Goal: Task Accomplishment & Management: Complete application form

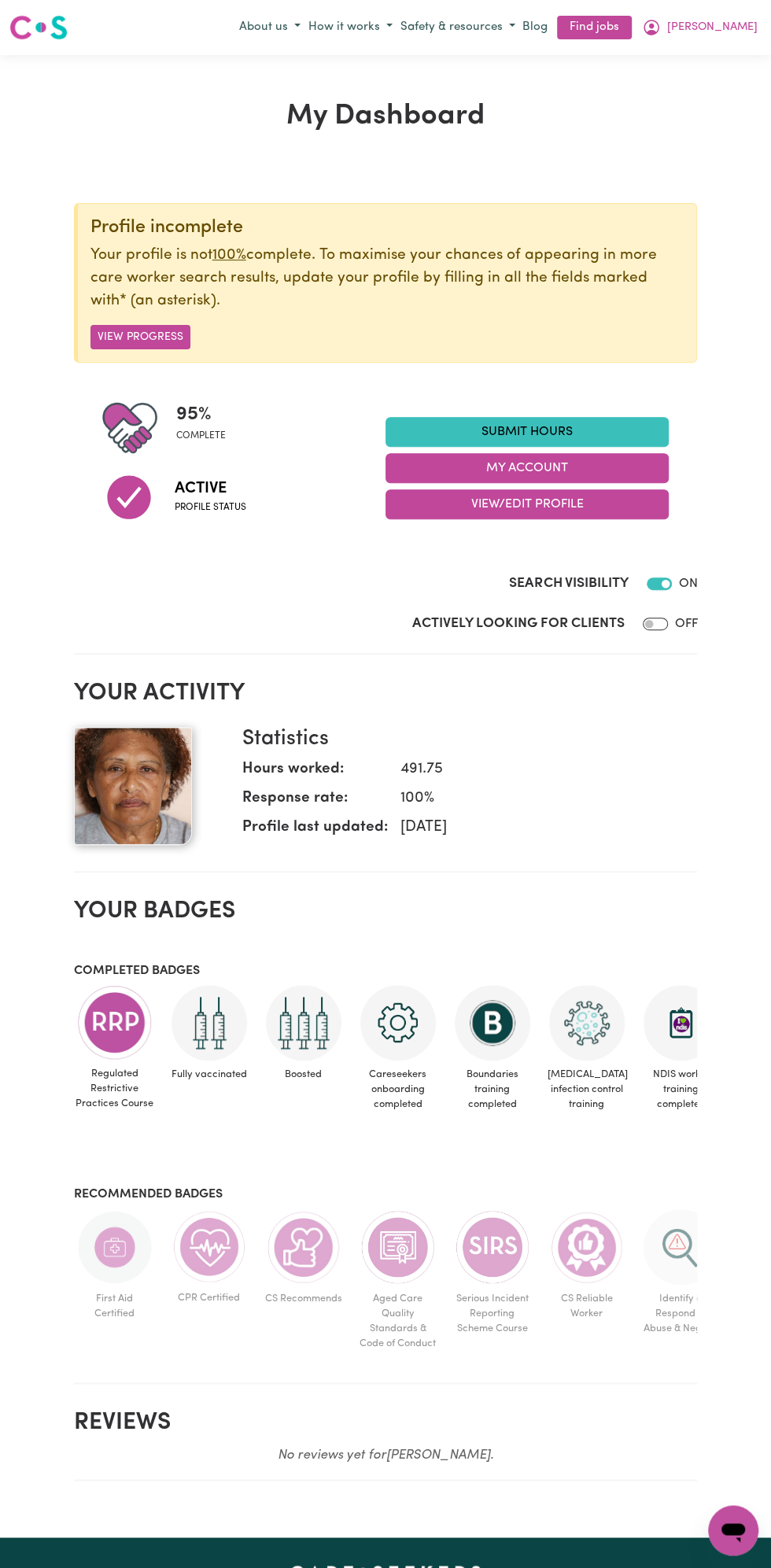
click at [541, 431] on link "Submit Hours" at bounding box center [527, 432] width 283 height 30
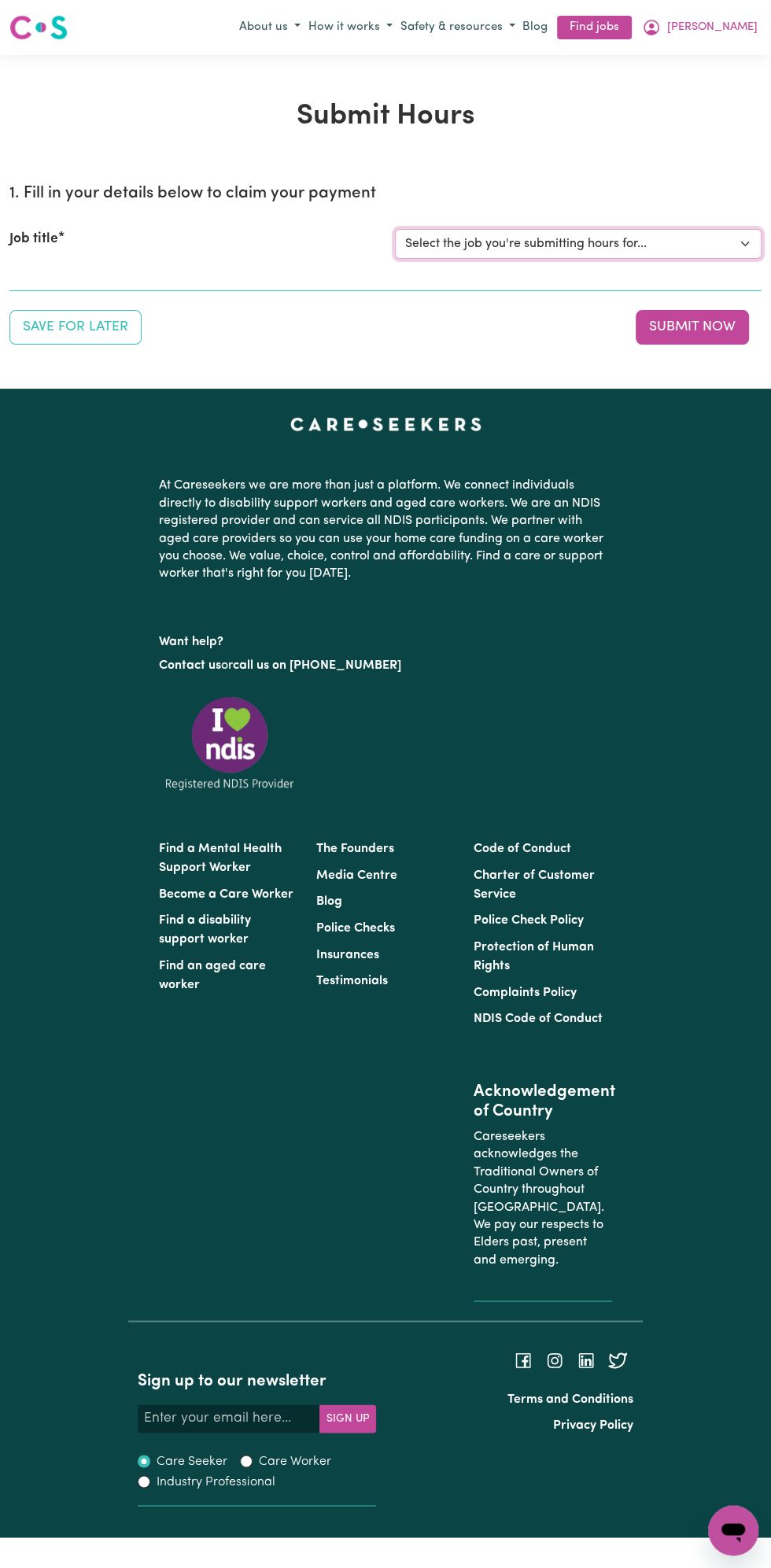
click at [537, 243] on select "Select the job you're submitting hours for... [Vartouhie ([PERSON_NAME]) [PERSO…" at bounding box center [578, 243] width 367 height 30
click at [507, 238] on select "Select the job you're submitting hours for... [Vartouhie ([PERSON_NAME]) [PERSO…" at bounding box center [578, 243] width 367 height 30
select select "13810"
click at [395, 229] on select "Select the job you're submitting hours for... [Vartouhie ([PERSON_NAME]) [PERSO…" at bounding box center [578, 243] width 367 height 30
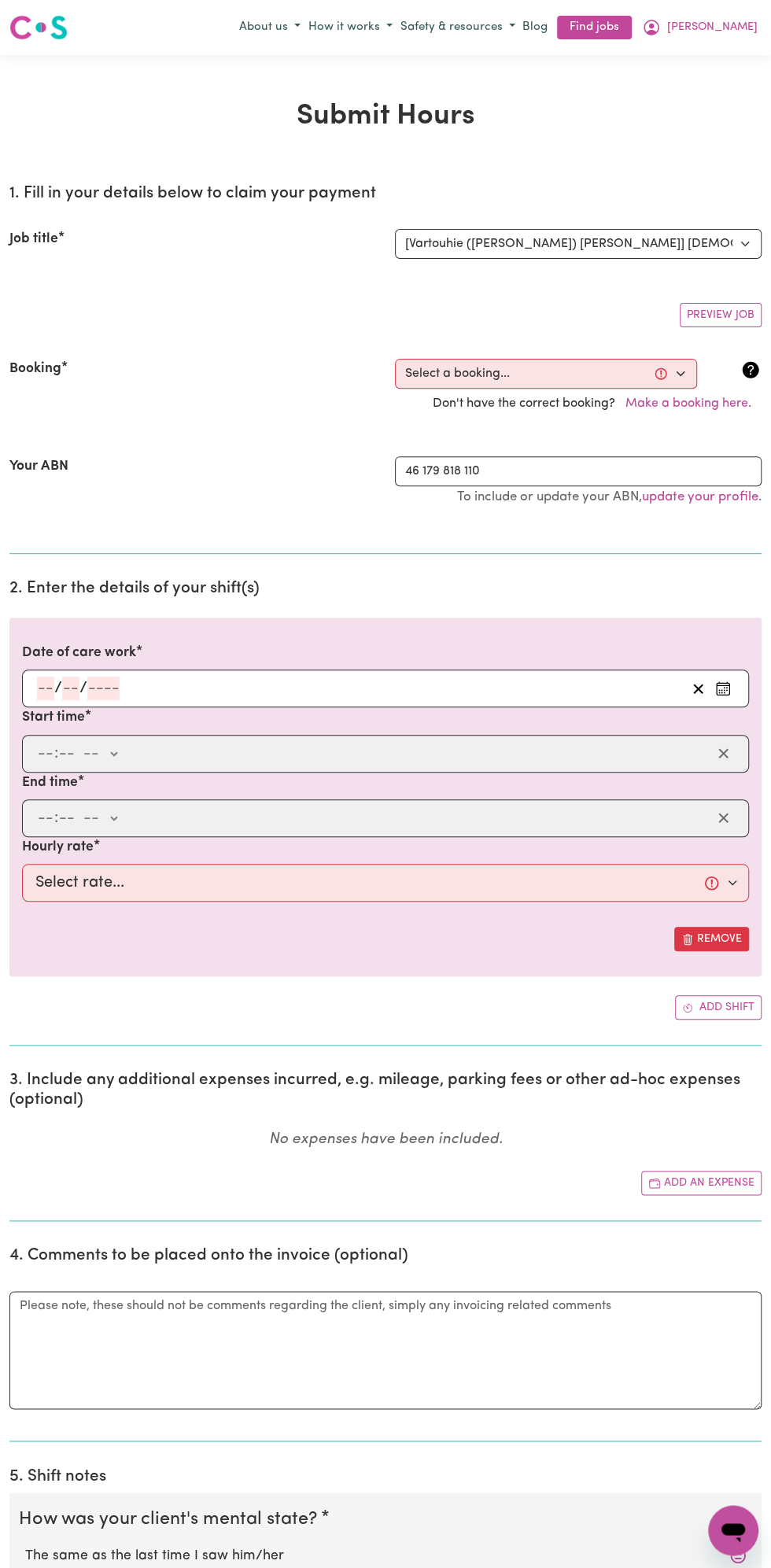
click at [95, 588] on h2 "2. Enter the details of your shift(s)" at bounding box center [386, 589] width 752 height 20
click at [71, 684] on input "number" at bounding box center [71, 689] width 17 height 24
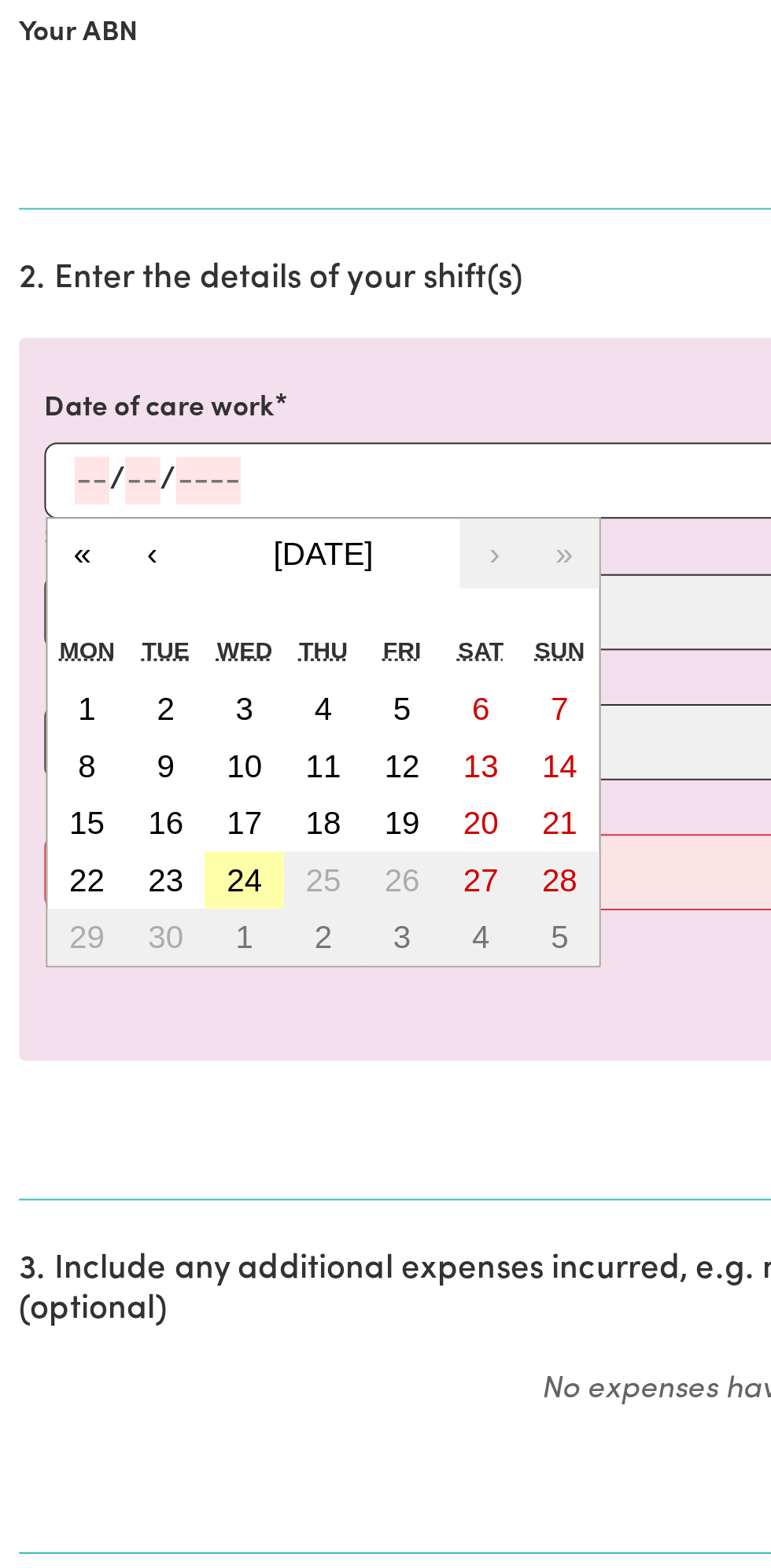
click at [127, 891] on button "24" at bounding box center [121, 886] width 40 height 29
type input "[DATE]"
type input "24"
type input "9"
type input "2025"
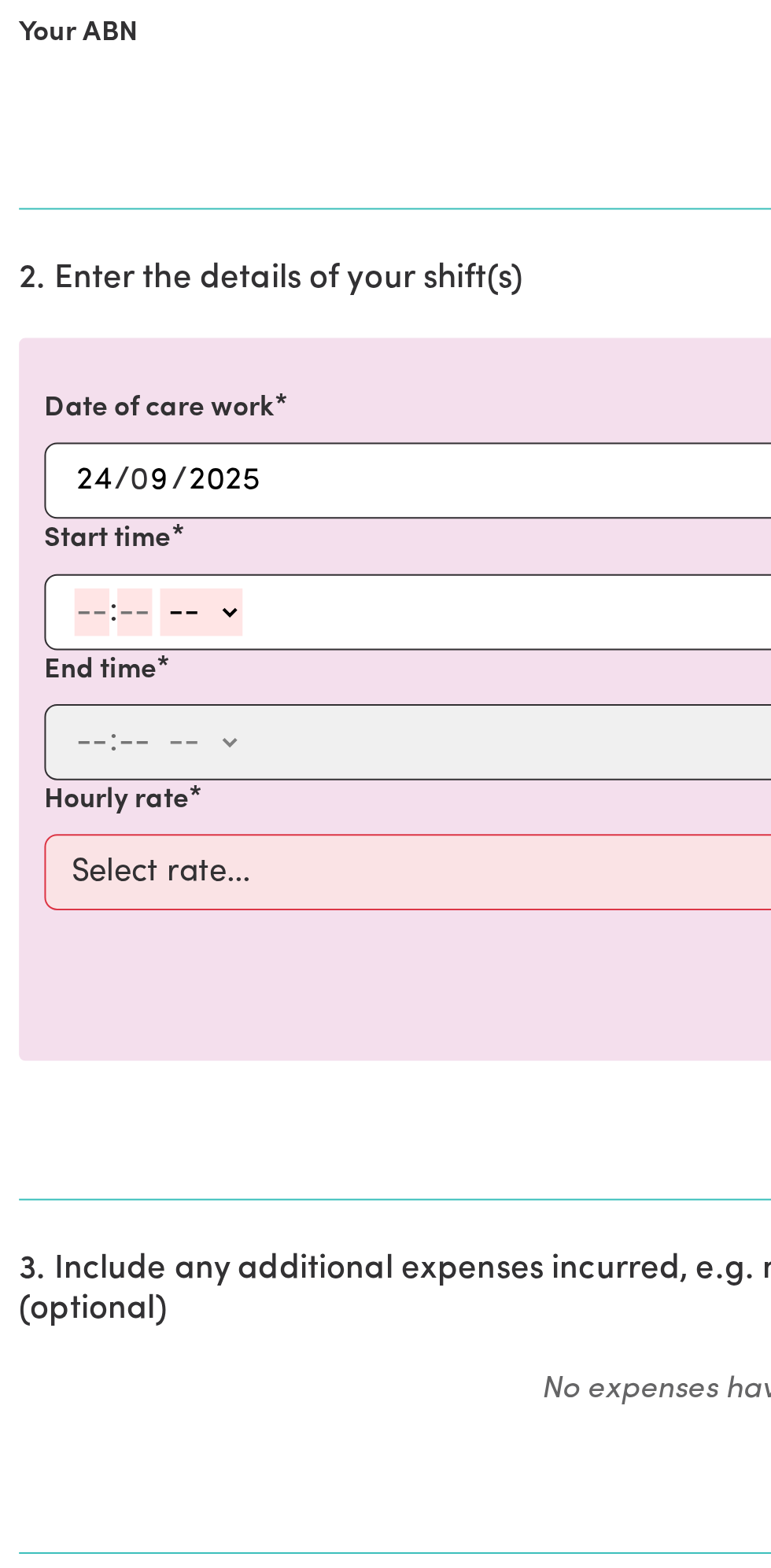
click at [37, 754] on input "number" at bounding box center [45, 754] width 17 height 24
type input "12"
type input "0"
click at [134, 751] on div "12 : 0 0 -- am pm" at bounding box center [374, 754] width 676 height 24
click at [121, 743] on select "-- am pm" at bounding box center [101, 754] width 41 height 24
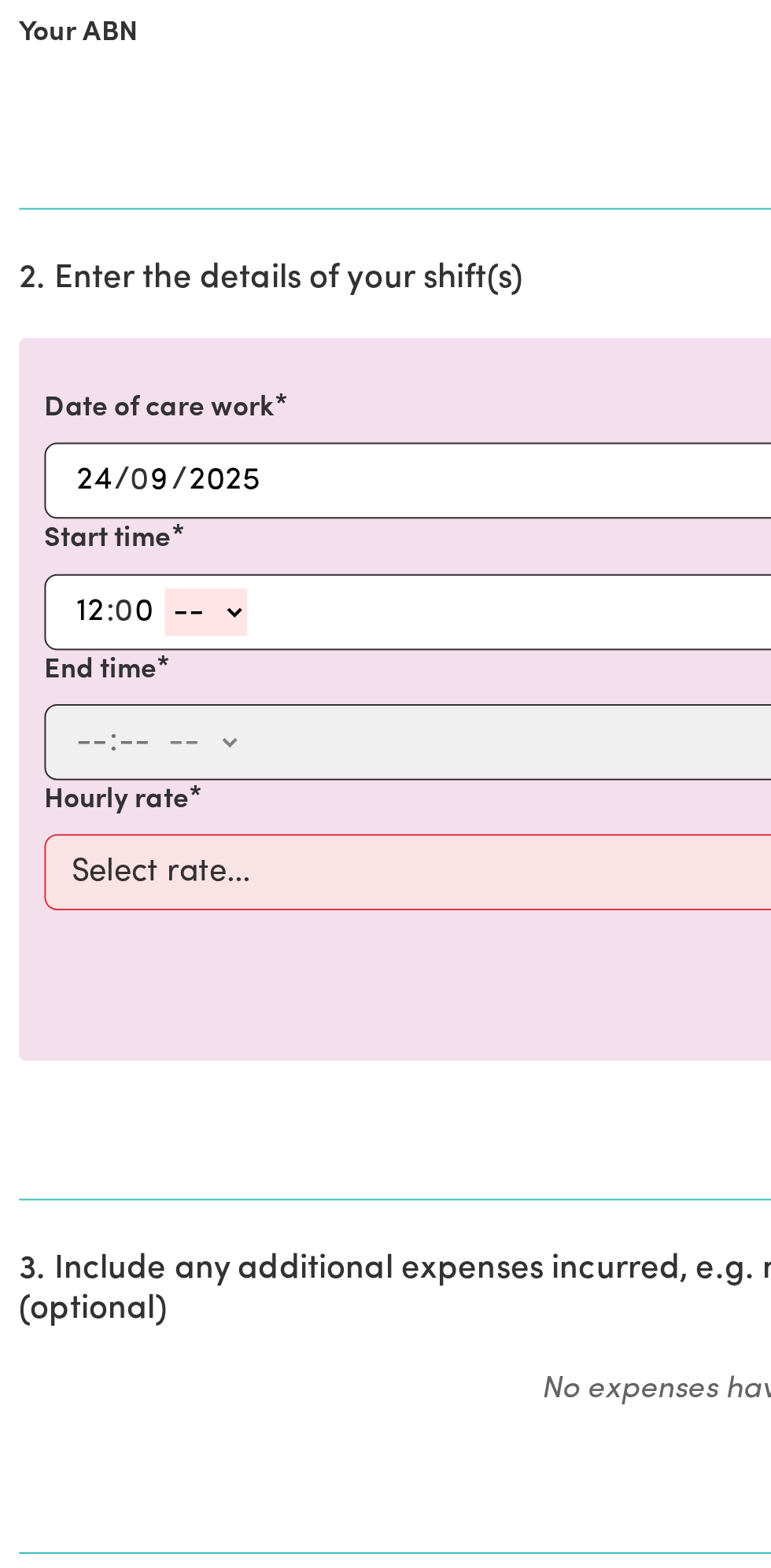
select select "pm"
click at [81, 742] on select "-- am pm" at bounding box center [101, 754] width 41 height 24
type input "12:00"
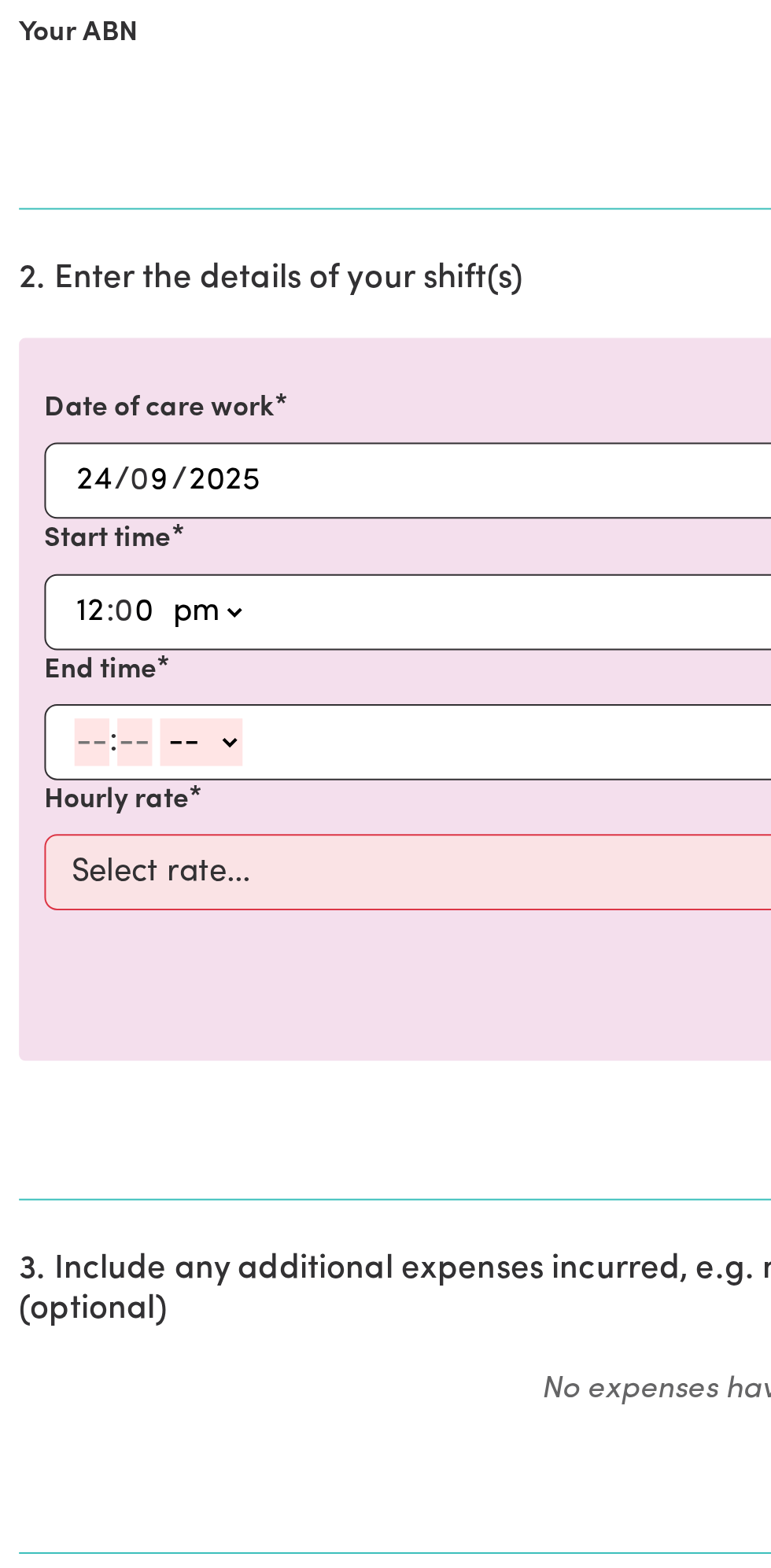
click at [24, 819] on div ": -- am pm" at bounding box center [386, 819] width 727 height 38
click at [44, 819] on input "number" at bounding box center [45, 819] width 17 height 24
type input "1"
click at [59, 819] on input "number" at bounding box center [59, 819] width 17 height 24
type input "0"
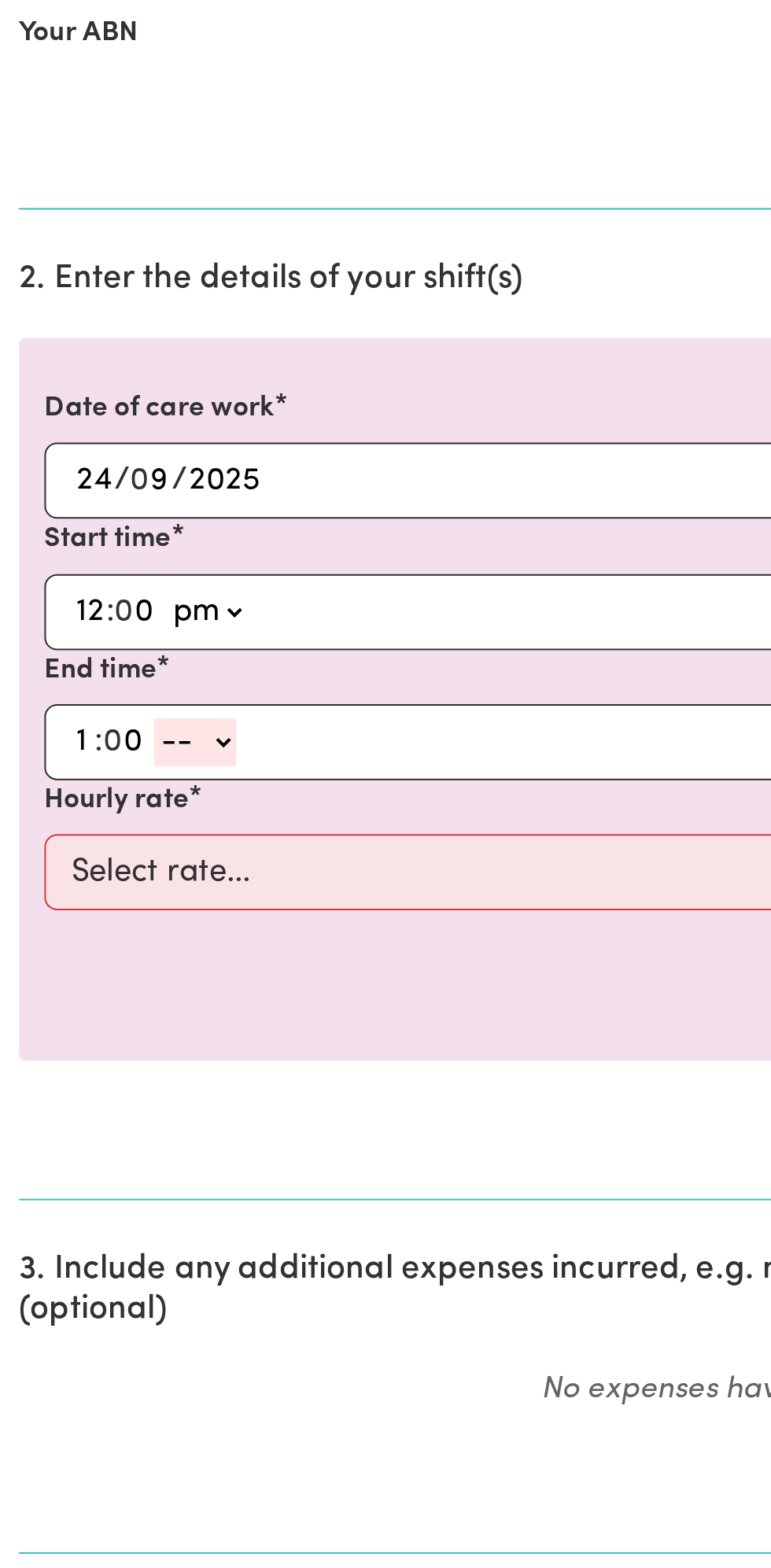
click at [111, 813] on select "-- am pm" at bounding box center [96, 819] width 41 height 24
select select "pm"
click at [77, 807] on select "-- am pm" at bounding box center [96, 819] width 41 height 24
type input "13:00"
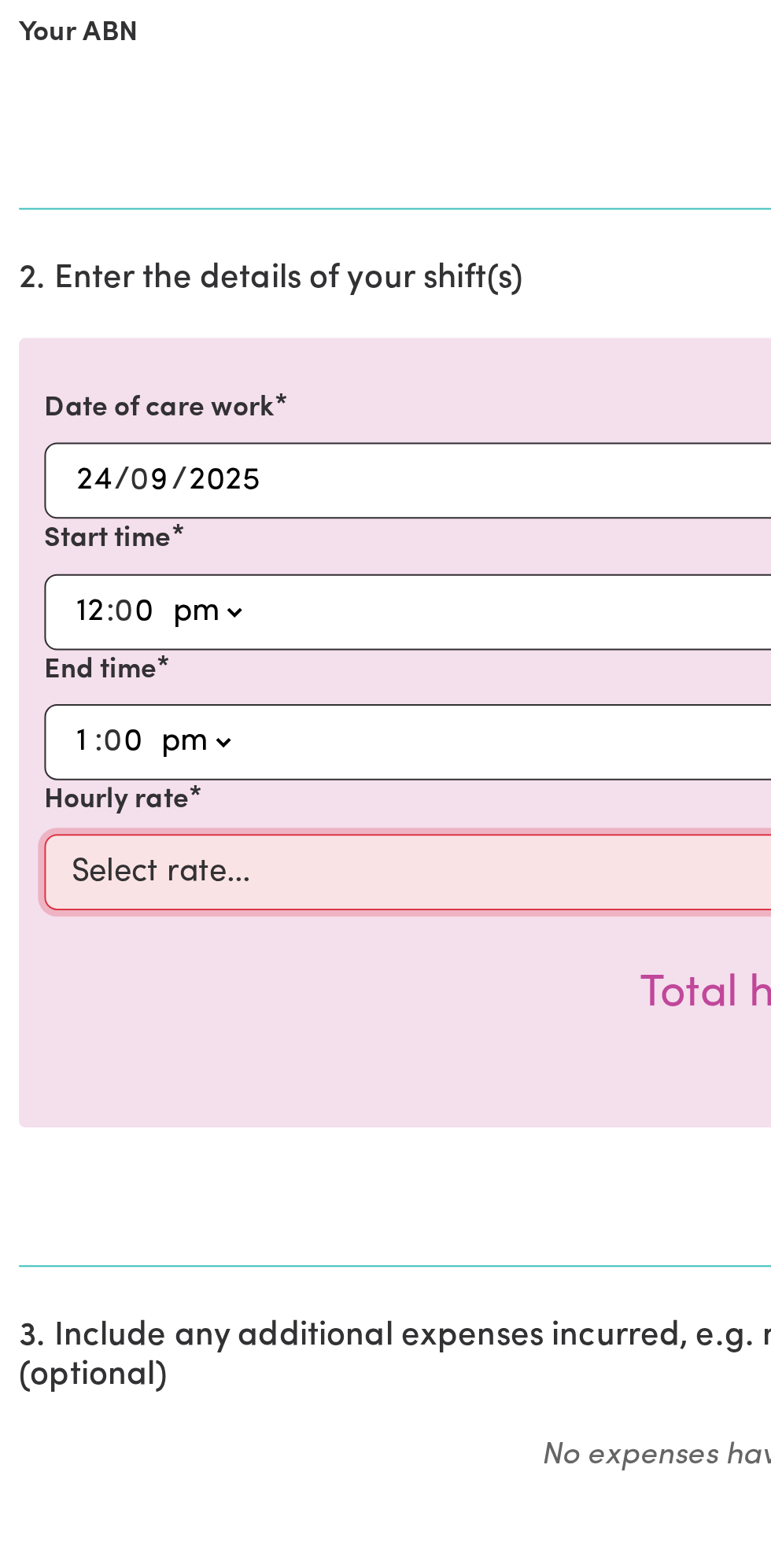
click at [233, 877] on select "Select rate... $49.00 (Weekday) $60.00 ([DATE])" at bounding box center [386, 883] width 727 height 38
select select "49-Weekday"
click at [22, 864] on select "Select rate... $49.00 (Weekday) $60.00 ([DATE])" at bounding box center [386, 883] width 727 height 38
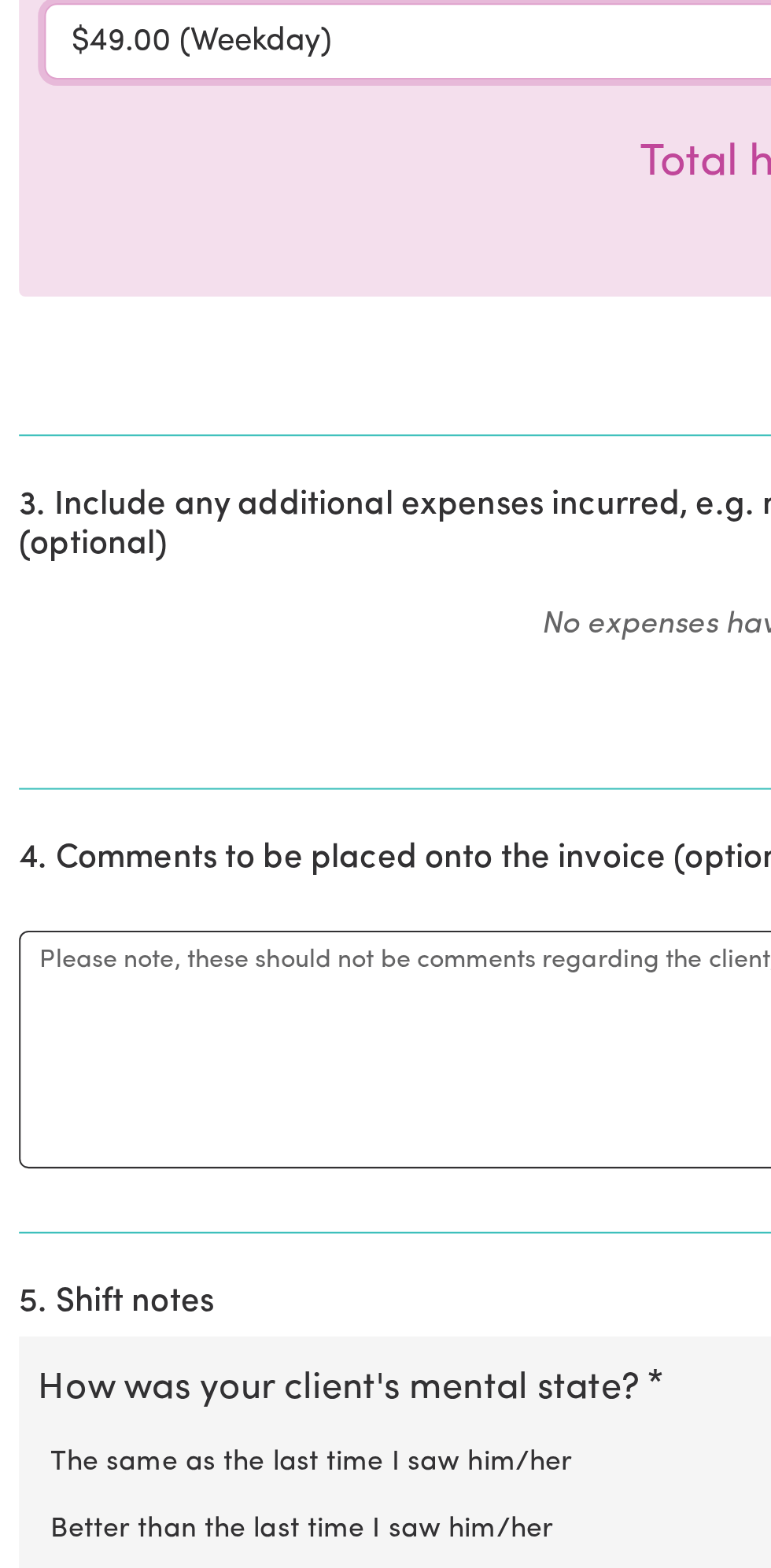
scroll to position [76, 0]
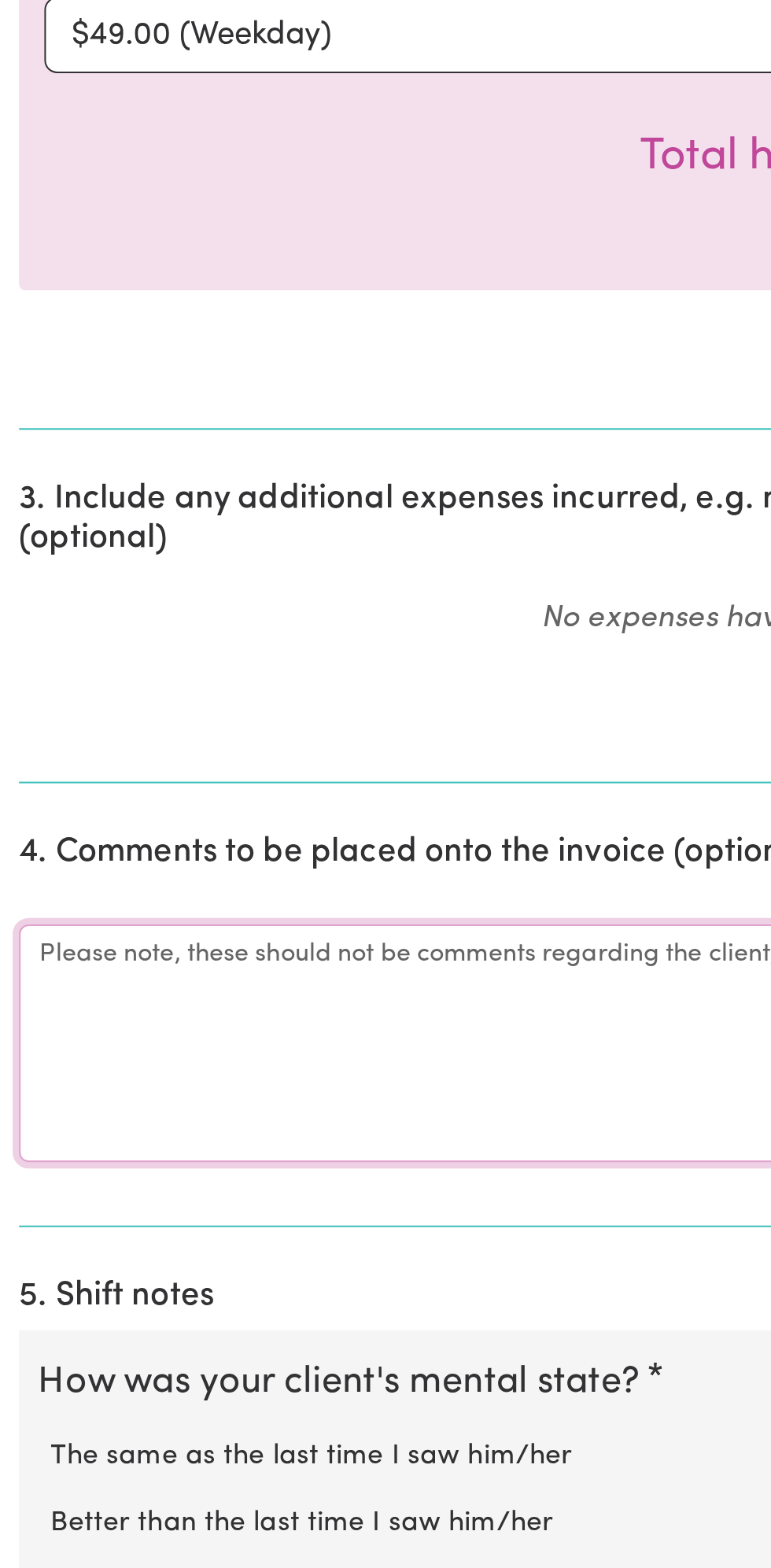
click at [177, 1300] on textarea "Comments" at bounding box center [386, 1308] width 752 height 118
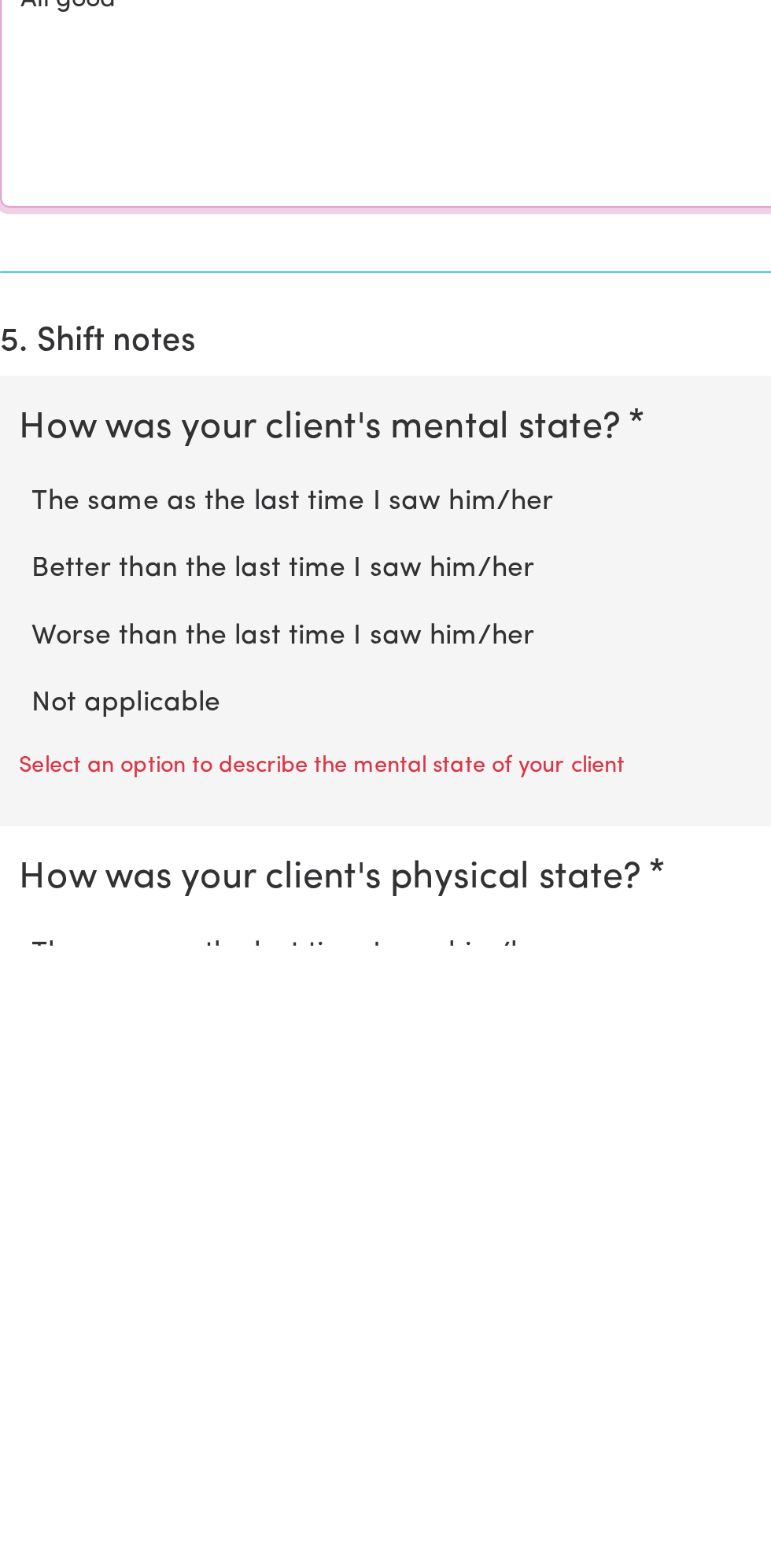
scroll to position [245, 0]
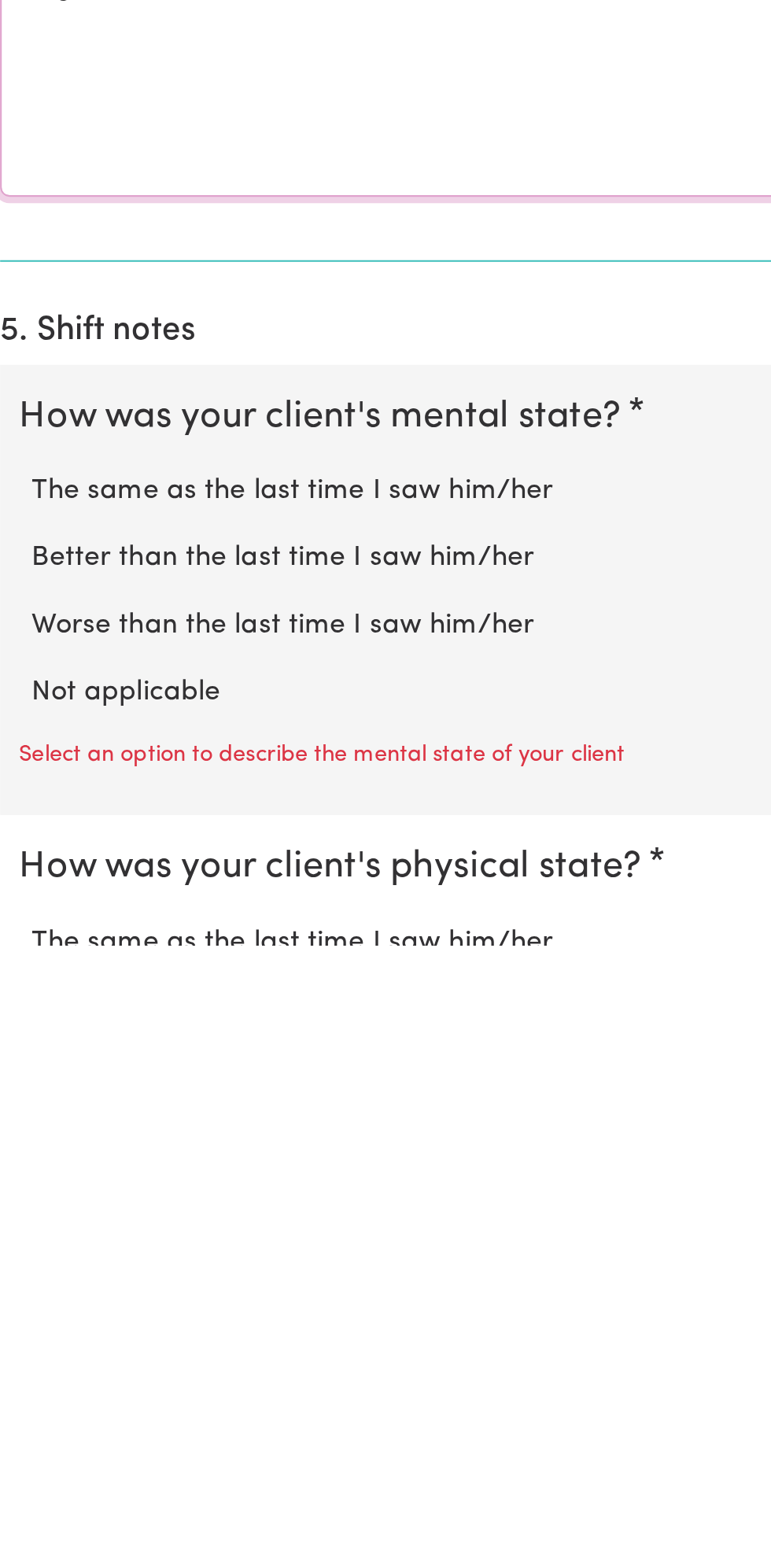
type textarea "All good"
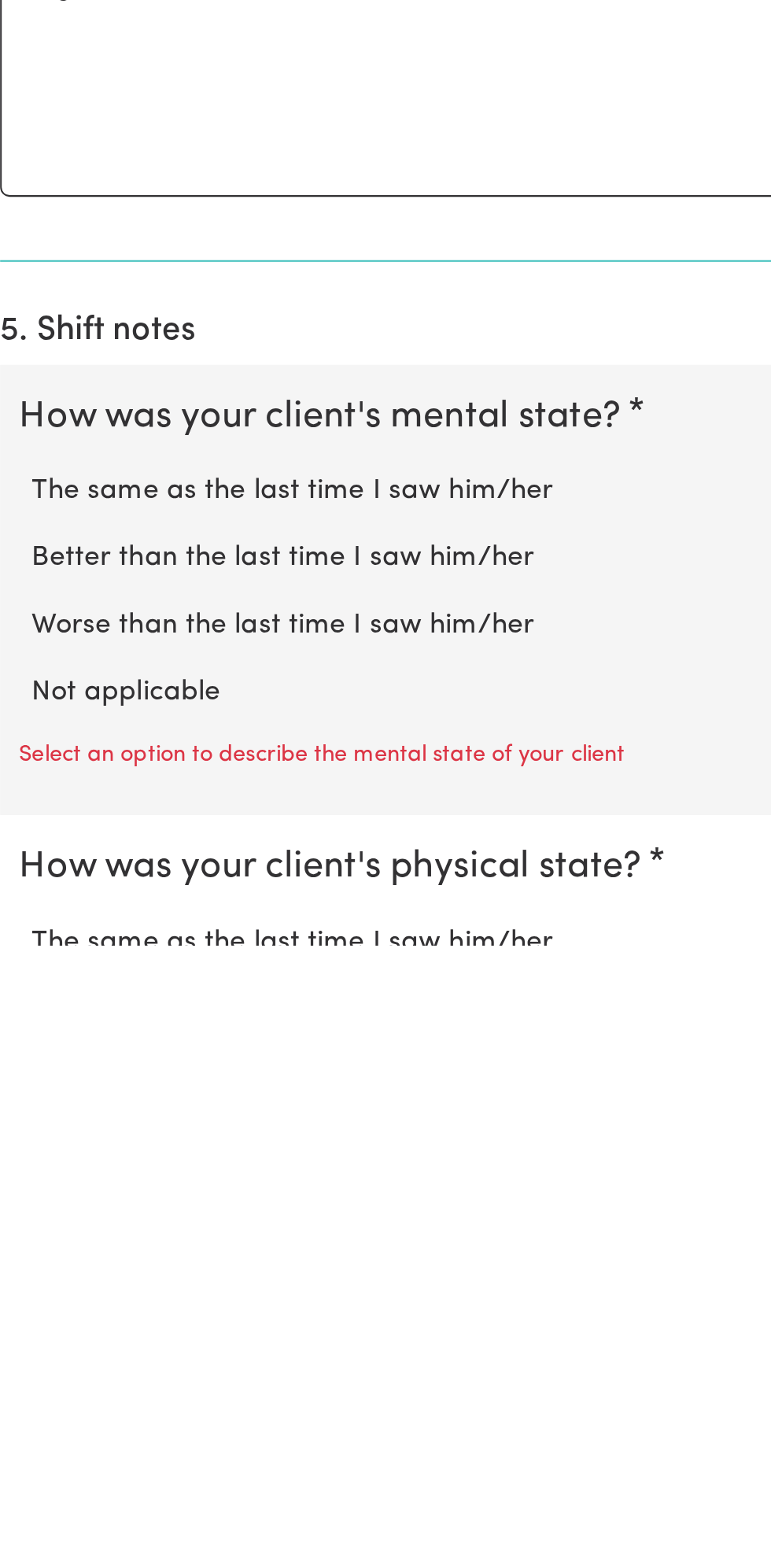
click at [107, 1433] on label "Not applicable" at bounding box center [385, 1443] width 720 height 21
click at [25, 1432] on input "Not applicable" at bounding box center [25, 1432] width 1 height 1
radio input "true"
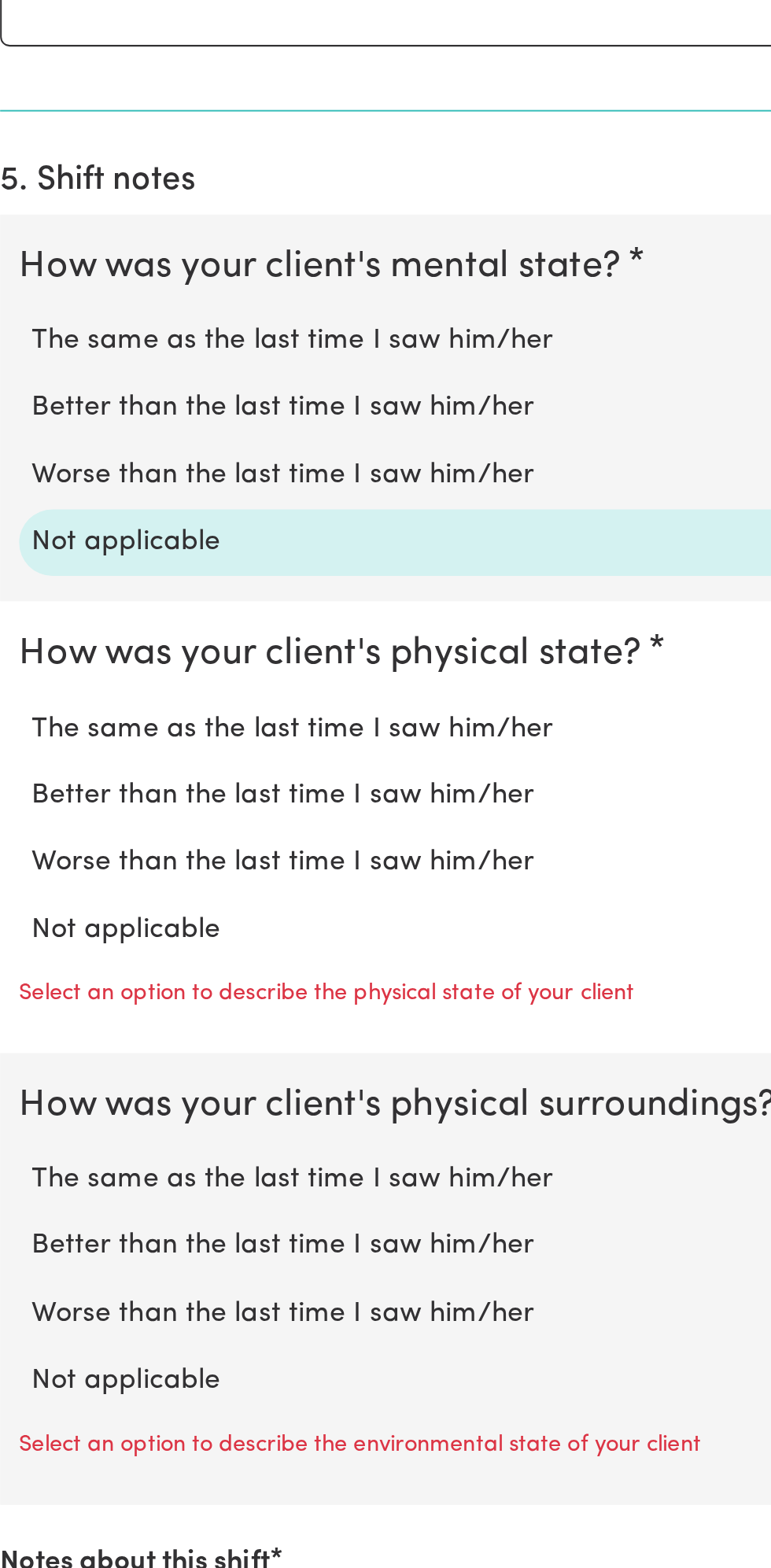
scroll to position [632, 0]
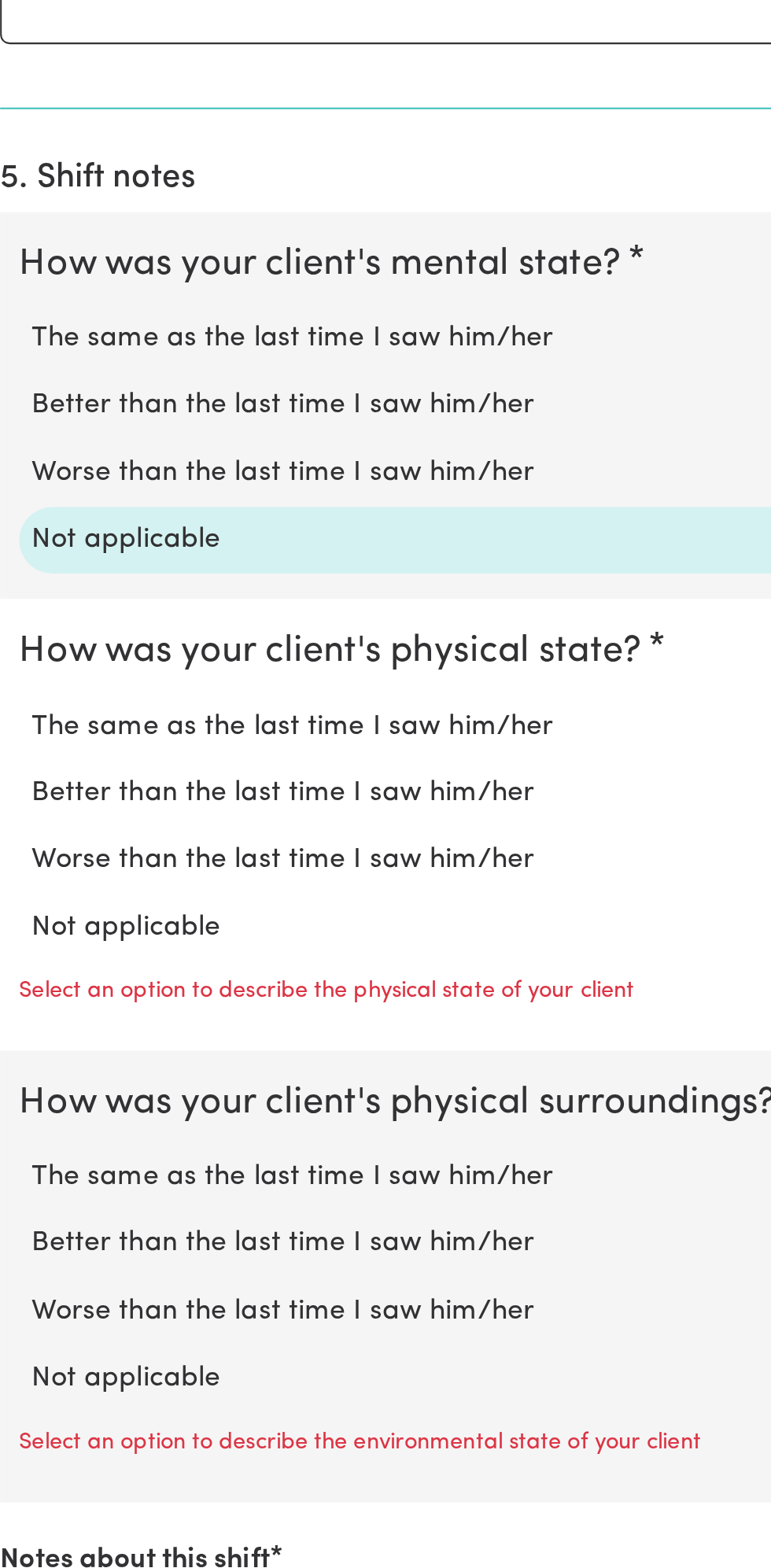
click at [100, 1239] on label "Not applicable" at bounding box center [385, 1249] width 720 height 21
click at [25, 1239] on input "Not applicable" at bounding box center [25, 1239] width 1 height 1
radio input "true"
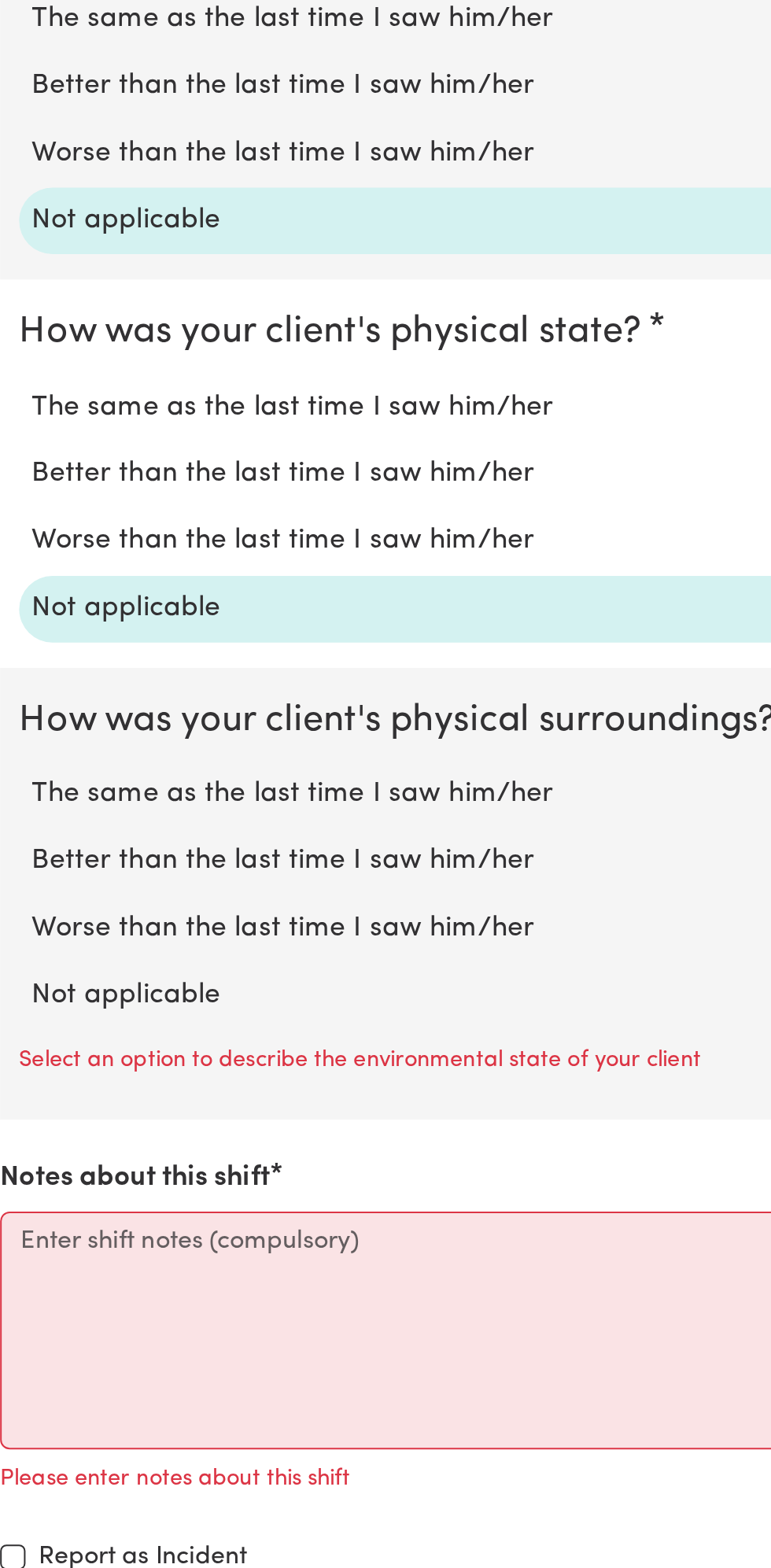
scroll to position [789, 0]
click at [118, 1274] on label "Not applicable" at bounding box center [385, 1284] width 720 height 21
click at [25, 1273] on input "Not applicable" at bounding box center [25, 1273] width 1 height 1
radio input "true"
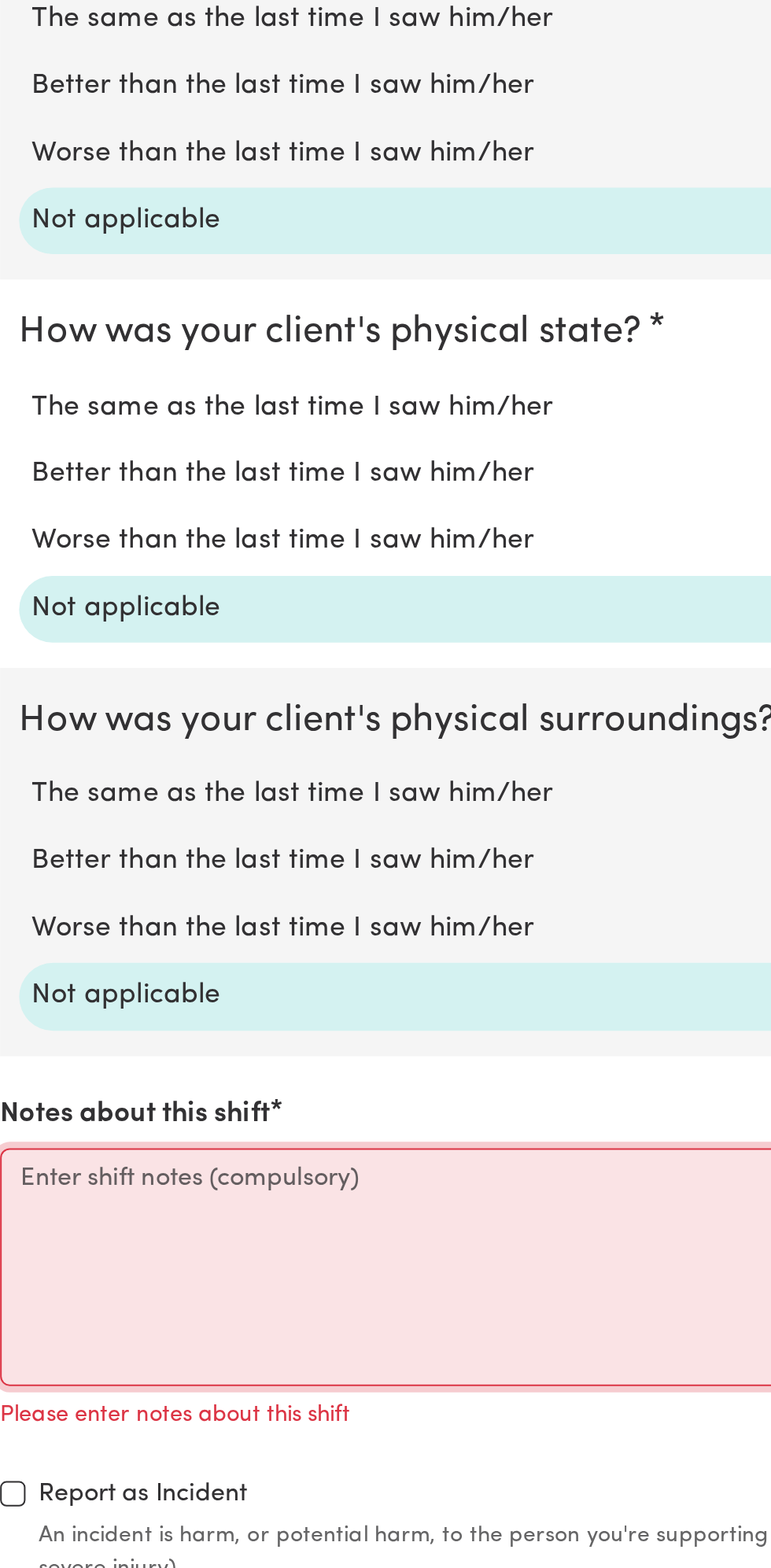
click at [205, 1430] on textarea "Notes about this shift" at bounding box center [386, 1419] width 752 height 118
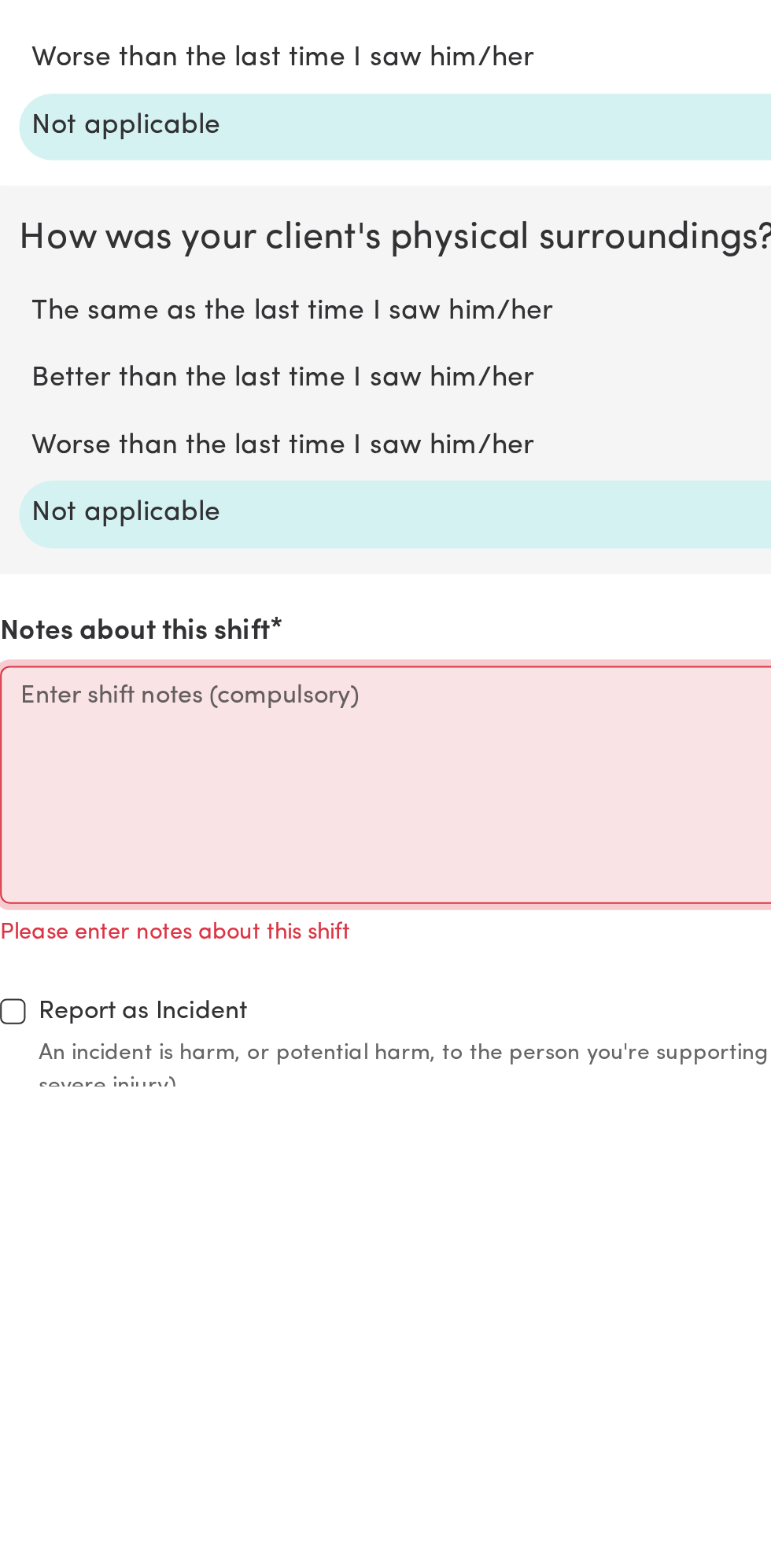
scroll to position [865, 0]
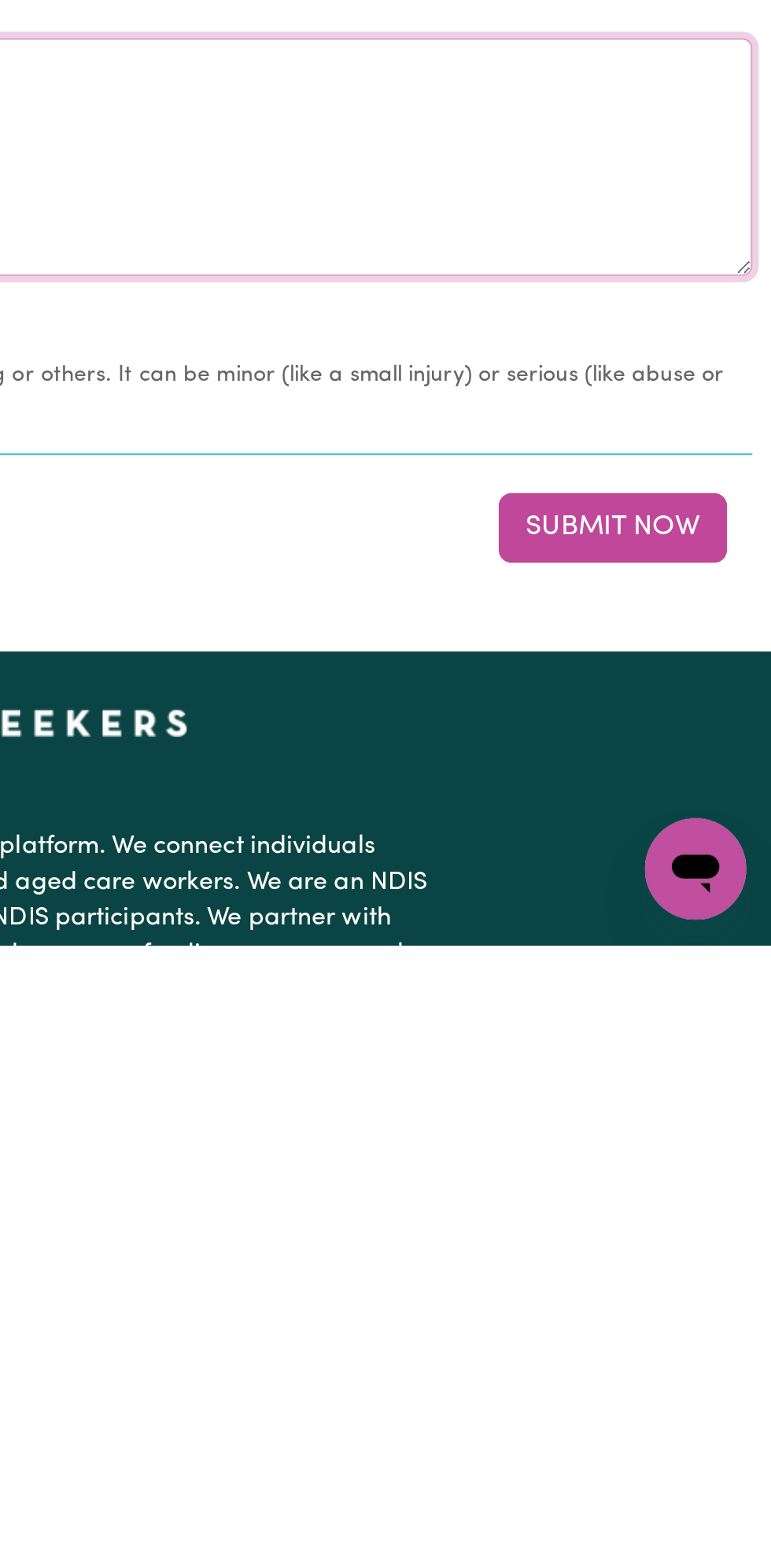
type textarea "Nothing changes all good"
click at [702, 1357] on button "Submit Now" at bounding box center [693, 1361] width 113 height 35
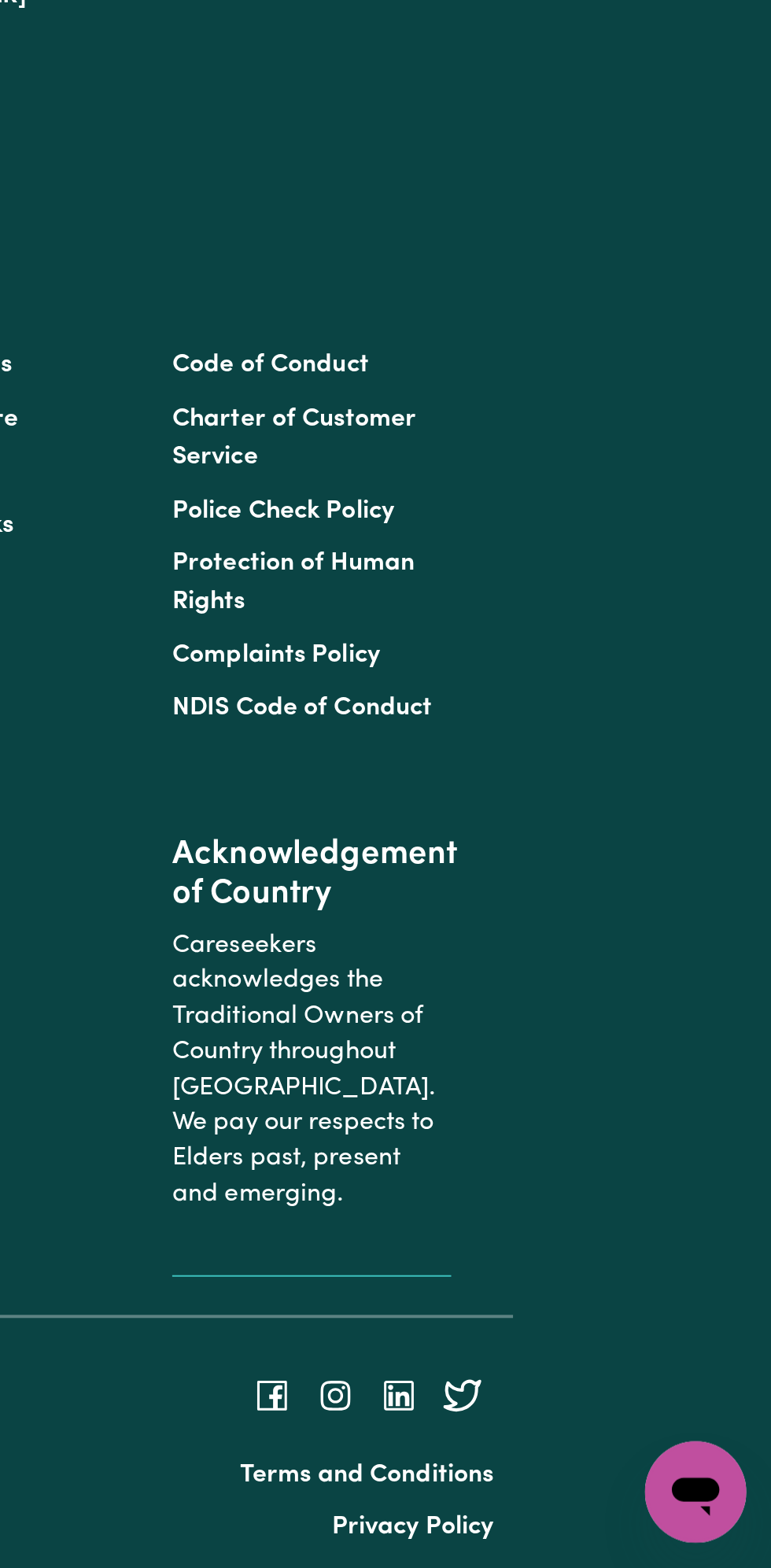
scroll to position [0, 0]
